Goal: Transaction & Acquisition: Purchase product/service

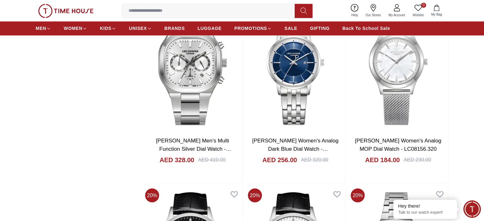
scroll to position [1081, 0]
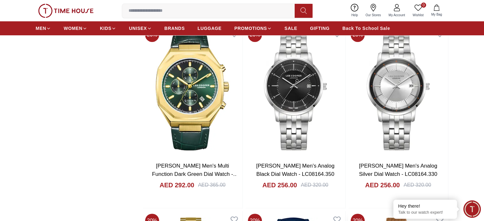
scroll to position [2545, 0]
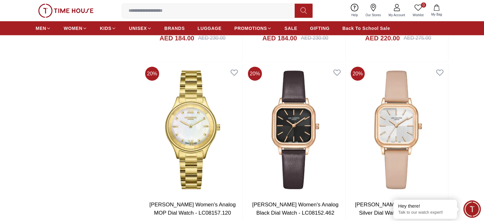
scroll to position [4262, 0]
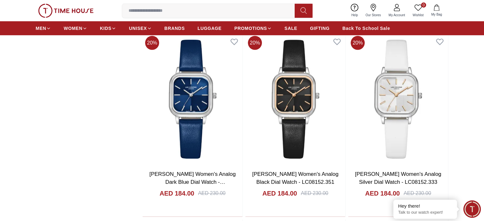
scroll to position [4326, 0]
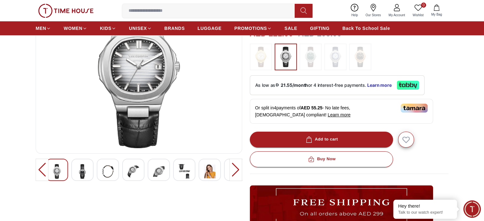
scroll to position [95, 0]
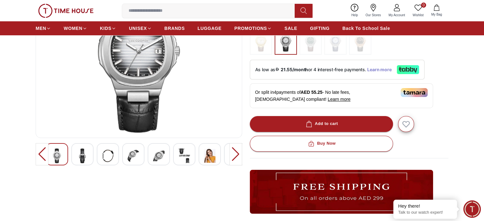
click at [374, 68] on span "Learn more" at bounding box center [379, 69] width 24 height 5
